Goal: Task Accomplishment & Management: Manage account settings

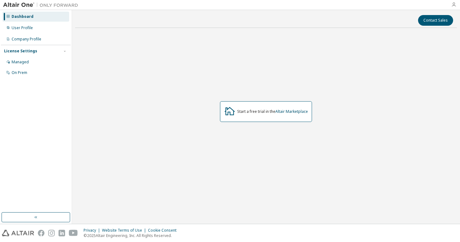
click at [455, 5] on icon "button" at bounding box center [453, 4] width 5 height 5
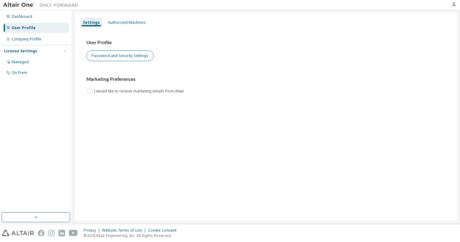
click at [126, 55] on button "Password and Security Settings" at bounding box center [119, 55] width 67 height 11
